Goal: Task Accomplishment & Management: Manage account settings

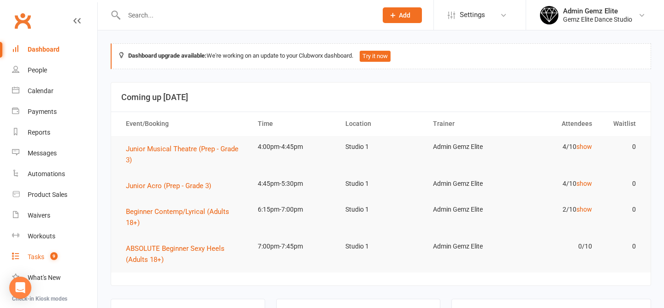
click at [39, 257] on div "Tasks" at bounding box center [36, 256] width 17 height 7
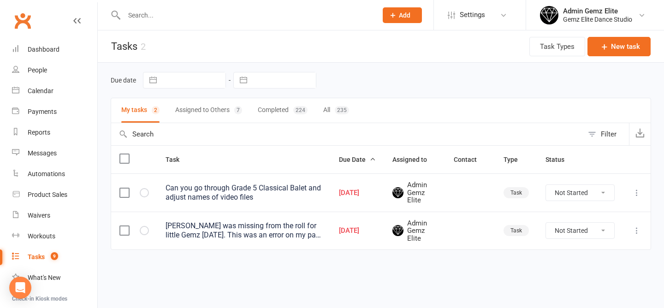
click at [230, 237] on div "[PERSON_NAME] was missing from the roll for little Gemz [DATE]. This was an err…" at bounding box center [244, 230] width 157 height 18
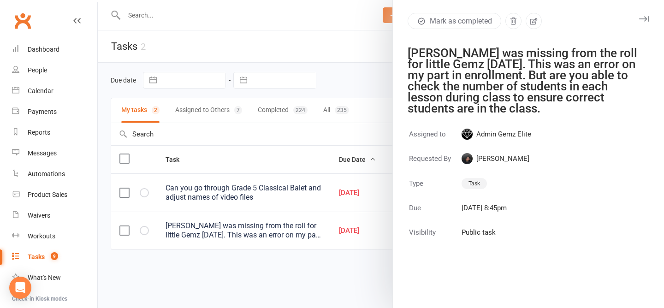
click at [256, 136] on div at bounding box center [381, 154] width 567 height 308
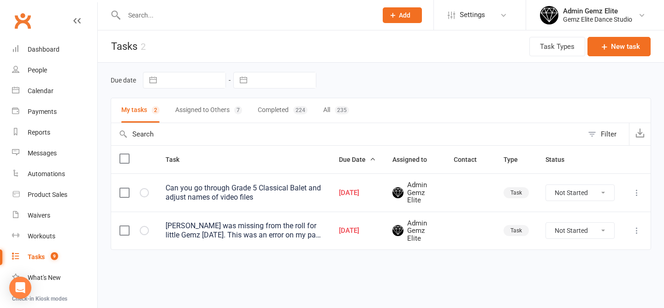
click at [234, 233] on div "[PERSON_NAME] was missing from the roll for little Gemz [DATE]. This was an err…" at bounding box center [244, 230] width 157 height 18
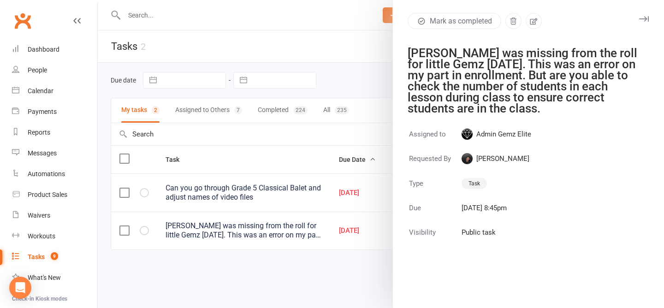
click at [278, 141] on div at bounding box center [381, 154] width 567 height 308
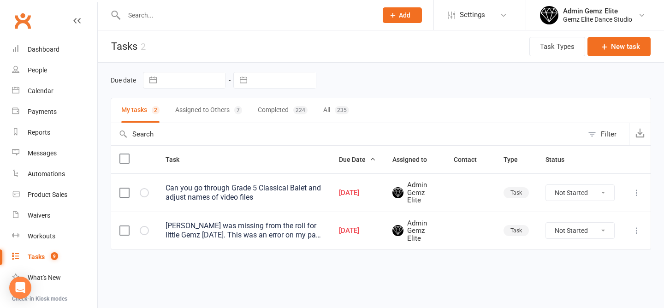
click at [577, 227] on select "Not Started In Progress Waiting Complete" at bounding box center [580, 231] width 68 height 16
select select "unstarted"
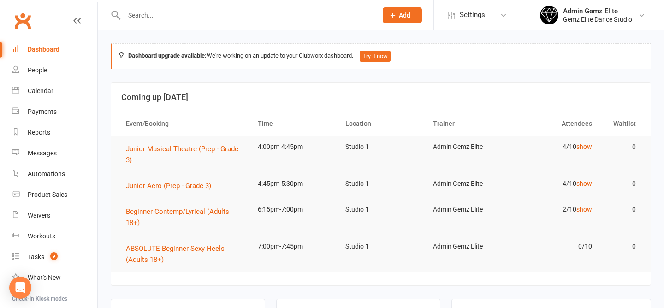
click at [188, 20] on input "text" at bounding box center [246, 15] width 250 height 13
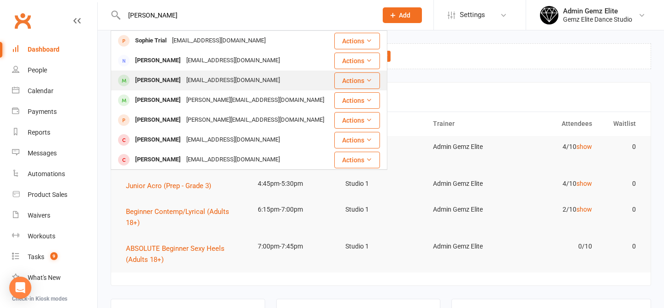
type input "sophie"
click at [169, 79] on div "Sophie Thorgood" at bounding box center [157, 80] width 51 height 13
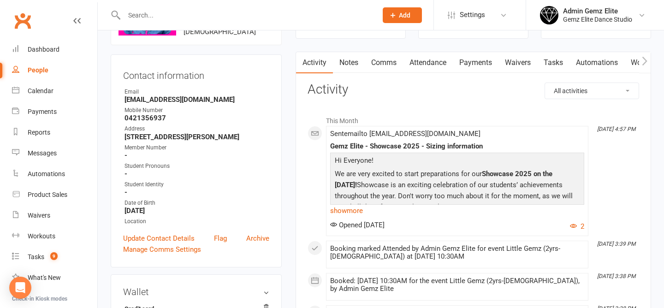
scroll to position [74, 0]
click at [431, 62] on link "Attendance" at bounding box center [428, 62] width 50 height 21
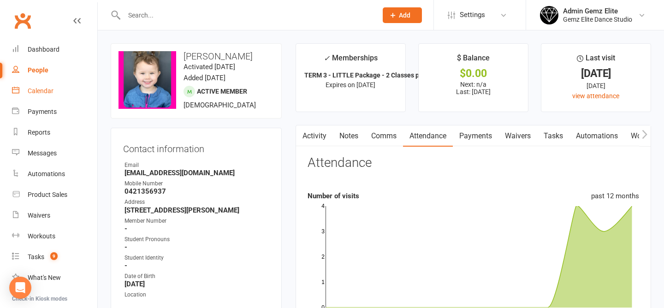
click at [43, 98] on link "Calendar" at bounding box center [54, 91] width 85 height 21
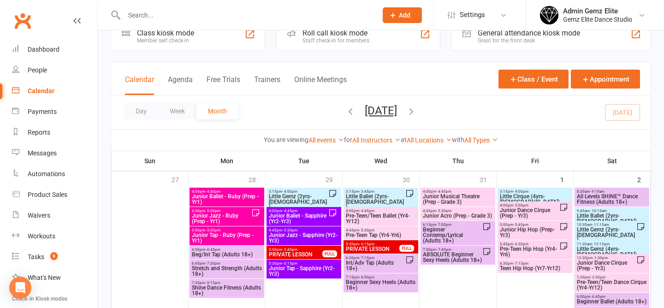
scroll to position [23, 0]
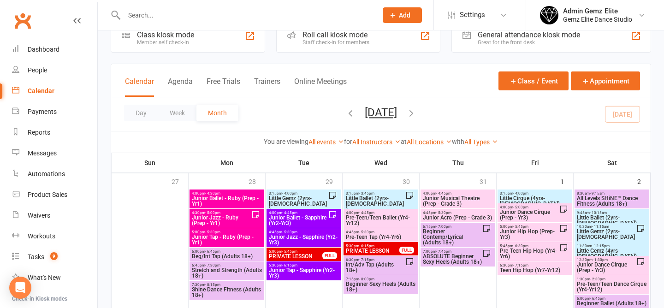
click at [602, 233] on span "Little Gemz (2yrs-3yrs old)" at bounding box center [607, 237] width 60 height 17
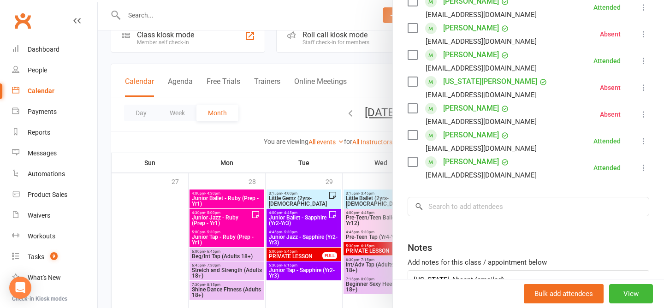
scroll to position [215, 0]
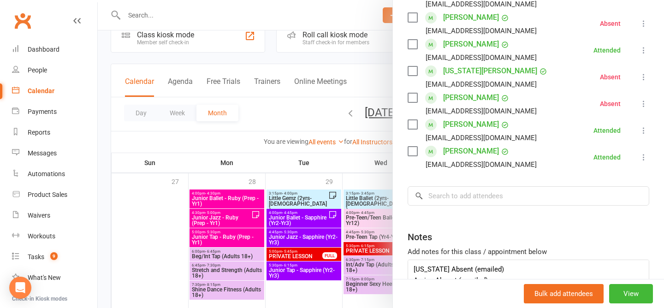
click at [305, 103] on div at bounding box center [381, 154] width 567 height 308
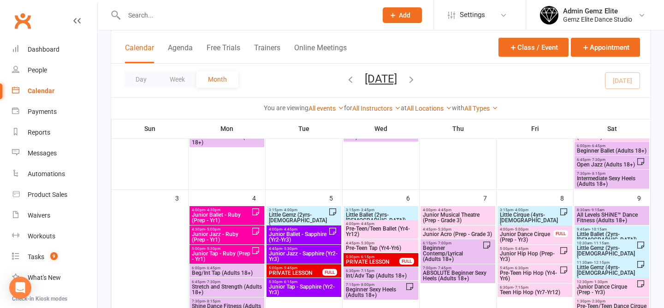
scroll to position [177, 0]
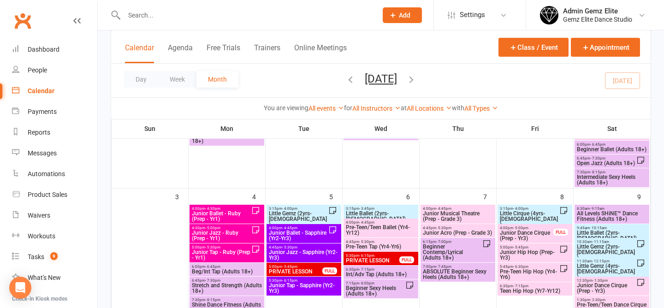
click at [593, 244] on span "Little Gemz (2yrs-3yrs old)" at bounding box center [607, 252] width 60 height 17
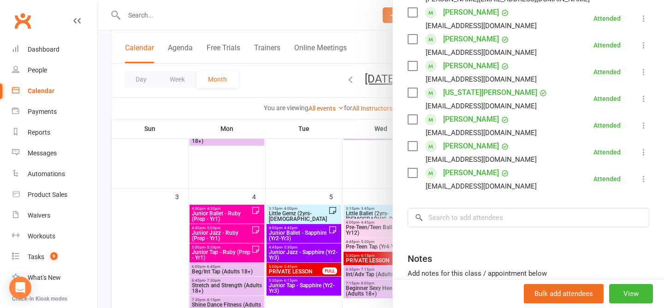
scroll to position [244, 0]
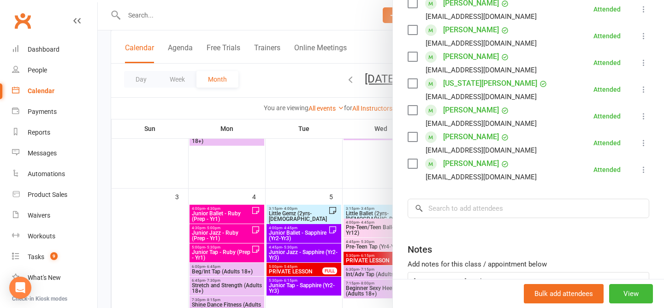
click at [291, 90] on div at bounding box center [381, 154] width 567 height 308
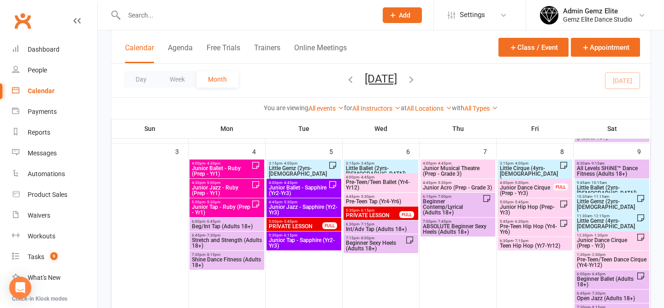
scroll to position [228, 0]
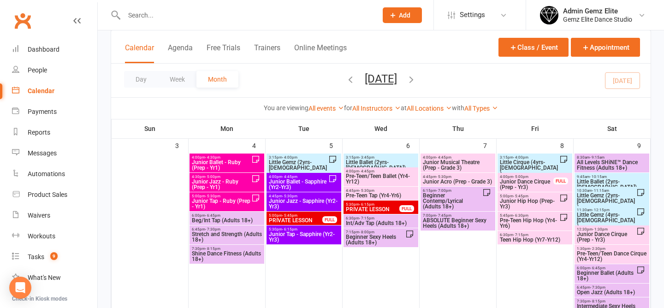
click at [609, 200] on span "Little Gemz (2yrs-3yrs old)" at bounding box center [607, 201] width 60 height 17
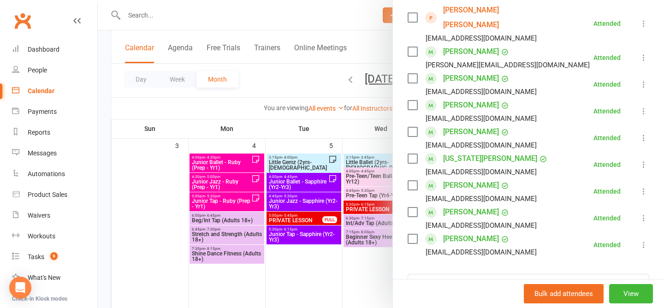
scroll to position [299, 0]
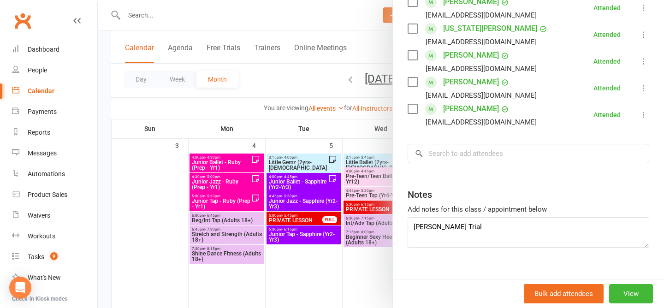
click at [262, 91] on div at bounding box center [381, 154] width 567 height 308
